Goal: Information Seeking & Learning: Learn about a topic

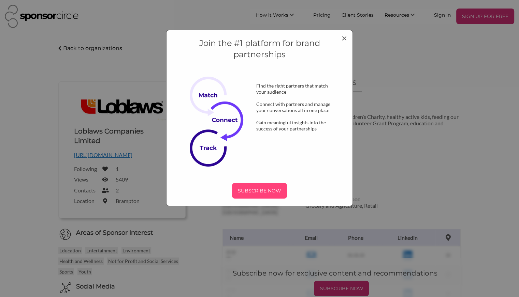
click at [250, 189] on p "SUBSCRIBE NOW" at bounding box center [259, 191] width 49 height 10
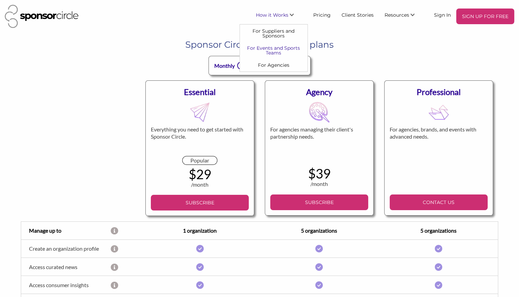
click at [278, 51] on link "For Events and Sports Teams" at bounding box center [274, 50] width 68 height 17
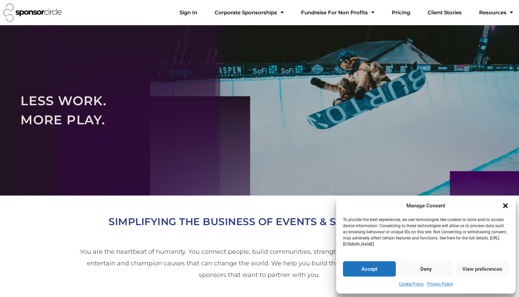
click at [505, 205] on icon "Close dialogue" at bounding box center [505, 206] width 5 height 5
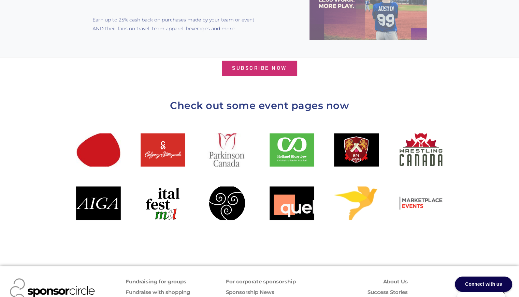
scroll to position [748, 0]
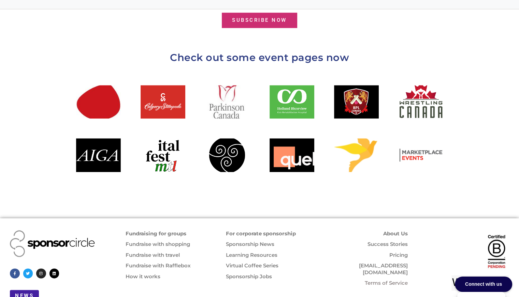
click at [156, 231] on link "Fundraising for groups" at bounding box center [156, 234] width 61 height 6
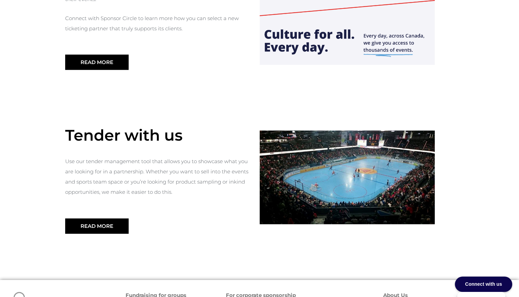
scroll to position [748, 0]
